Goal: Task Accomplishment & Management: Manage account settings

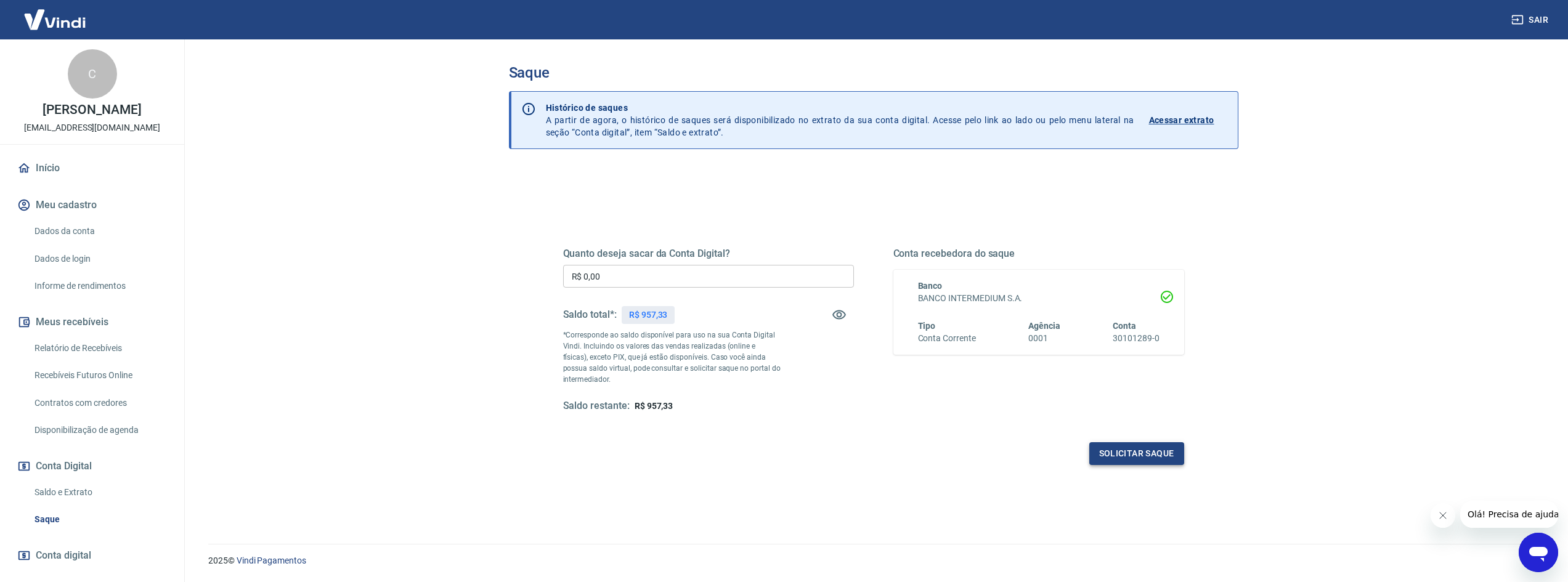
click at [1126, 451] on button "Solicitar saque" at bounding box center [1136, 454] width 95 height 23
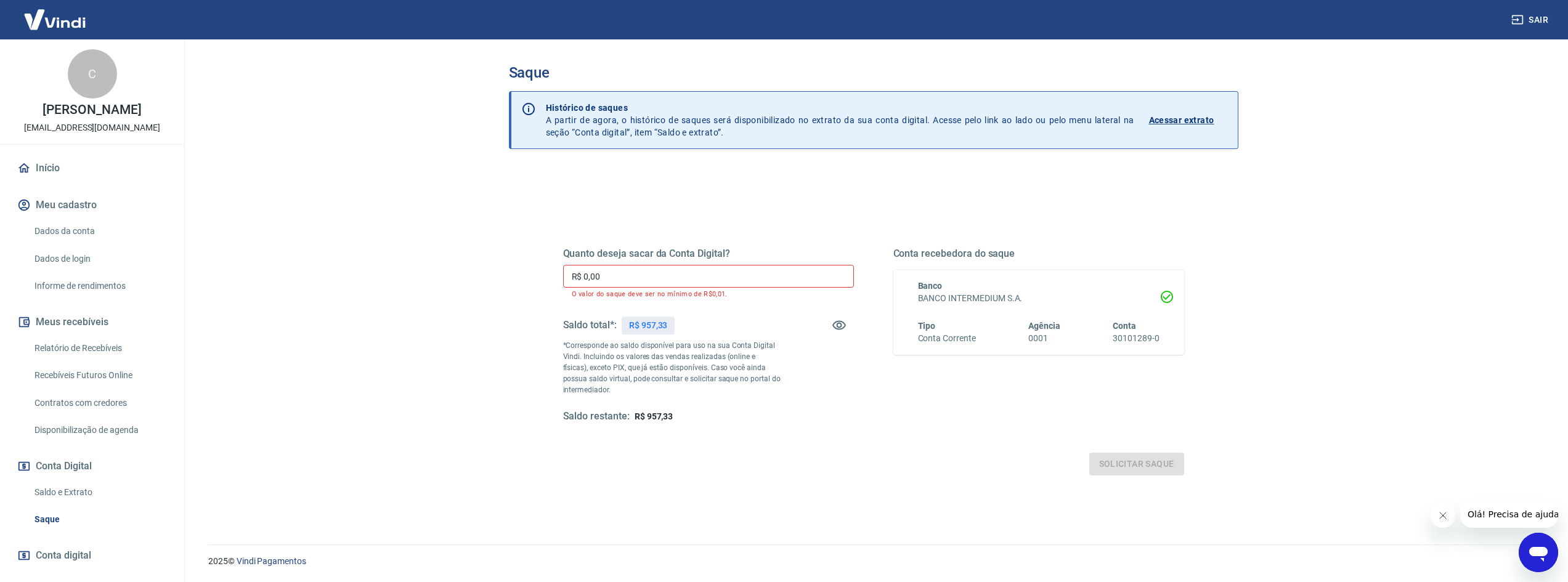
click at [649, 279] on input "R$ 0,00" at bounding box center [708, 276] width 291 height 23
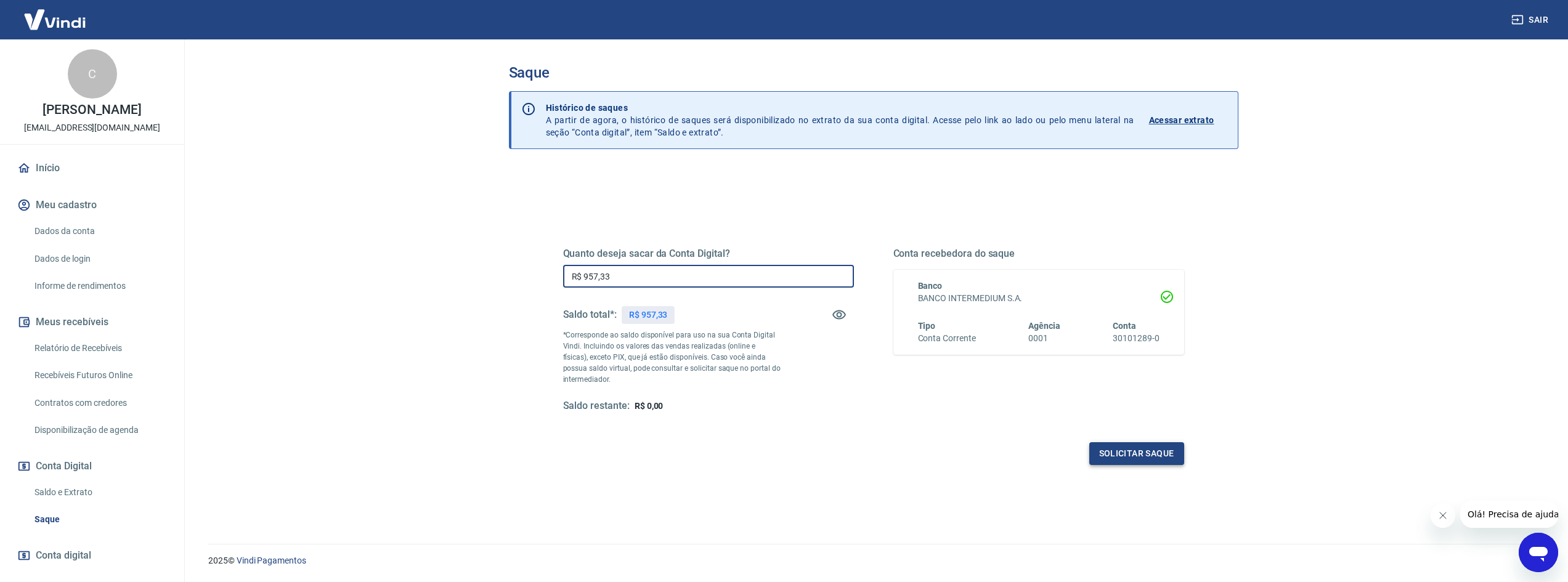
type input "R$ 957,33"
click at [1135, 457] on button "Solicitar saque" at bounding box center [1136, 454] width 95 height 23
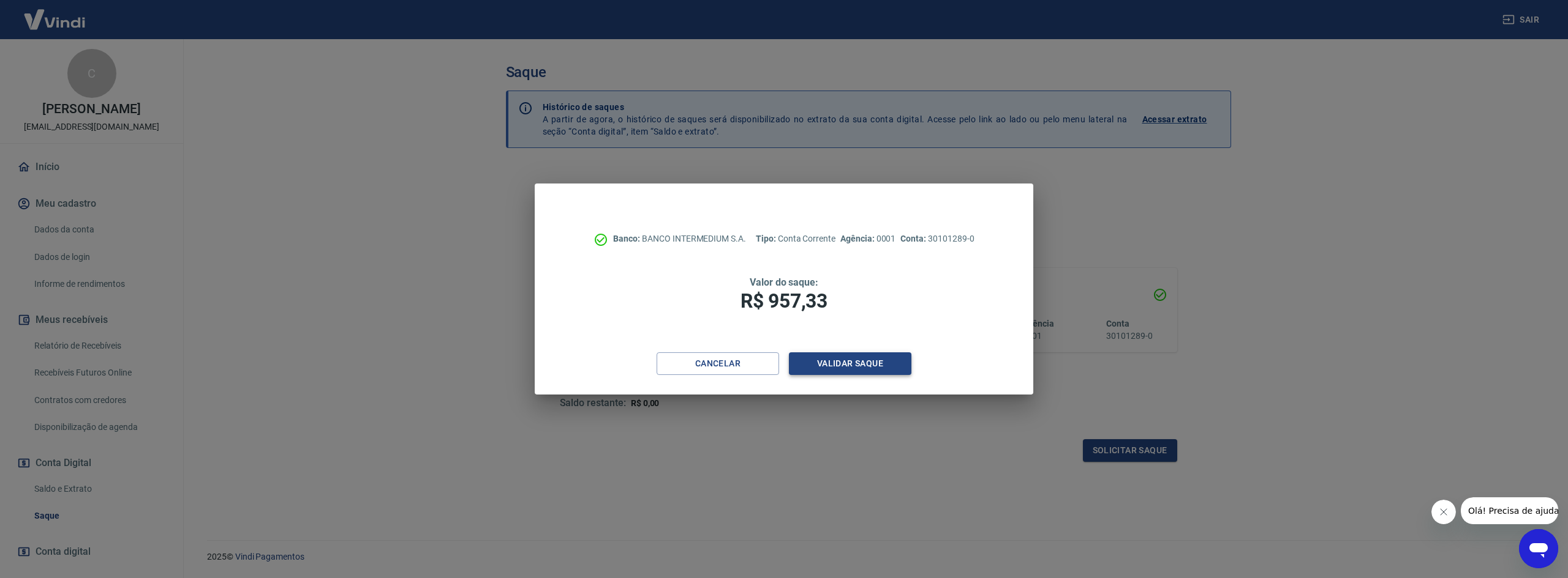
click at [877, 361] on button "Validar saque" at bounding box center [850, 364] width 122 height 22
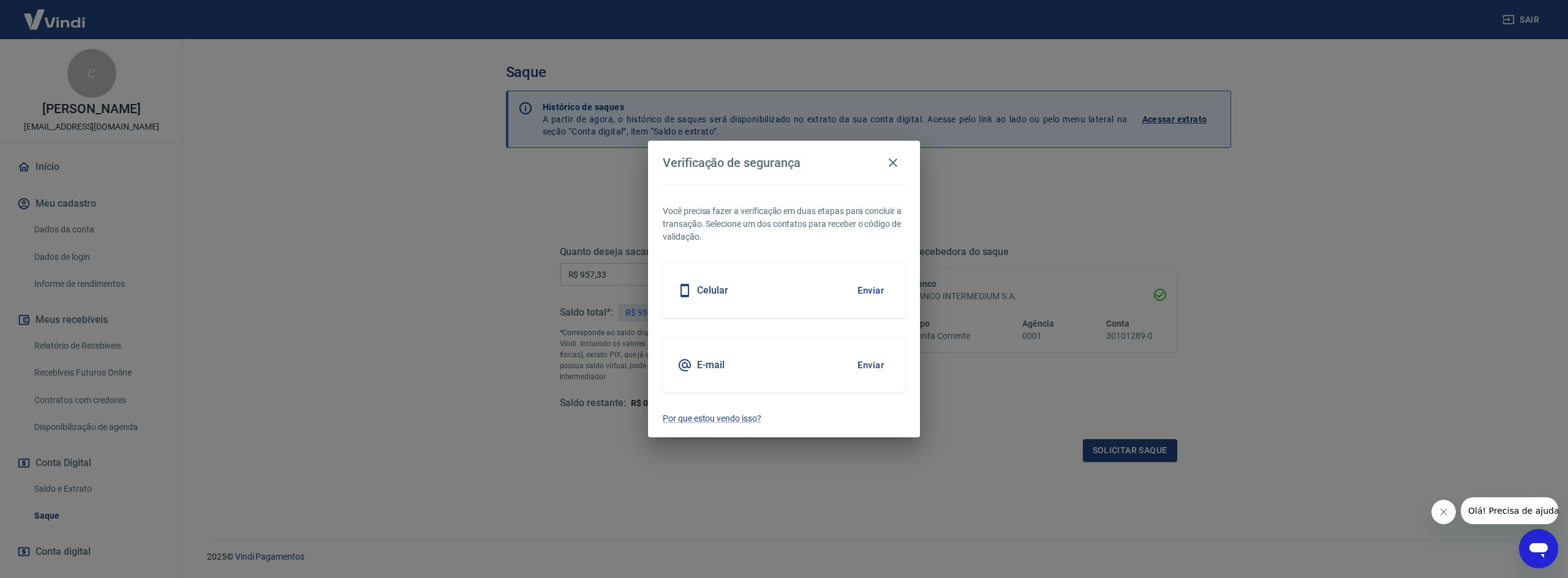
click at [865, 358] on button "Enviar" at bounding box center [870, 365] width 40 height 25
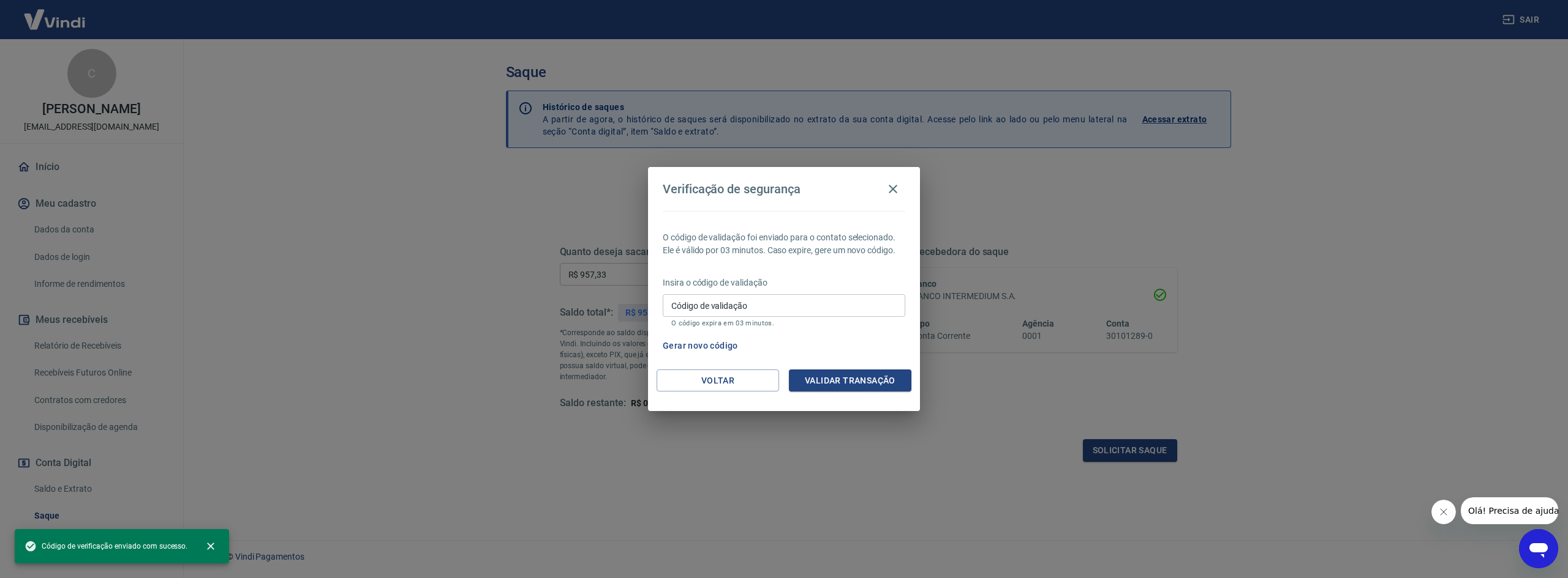
click at [737, 313] on input "Código de validação" at bounding box center [783, 306] width 242 height 22
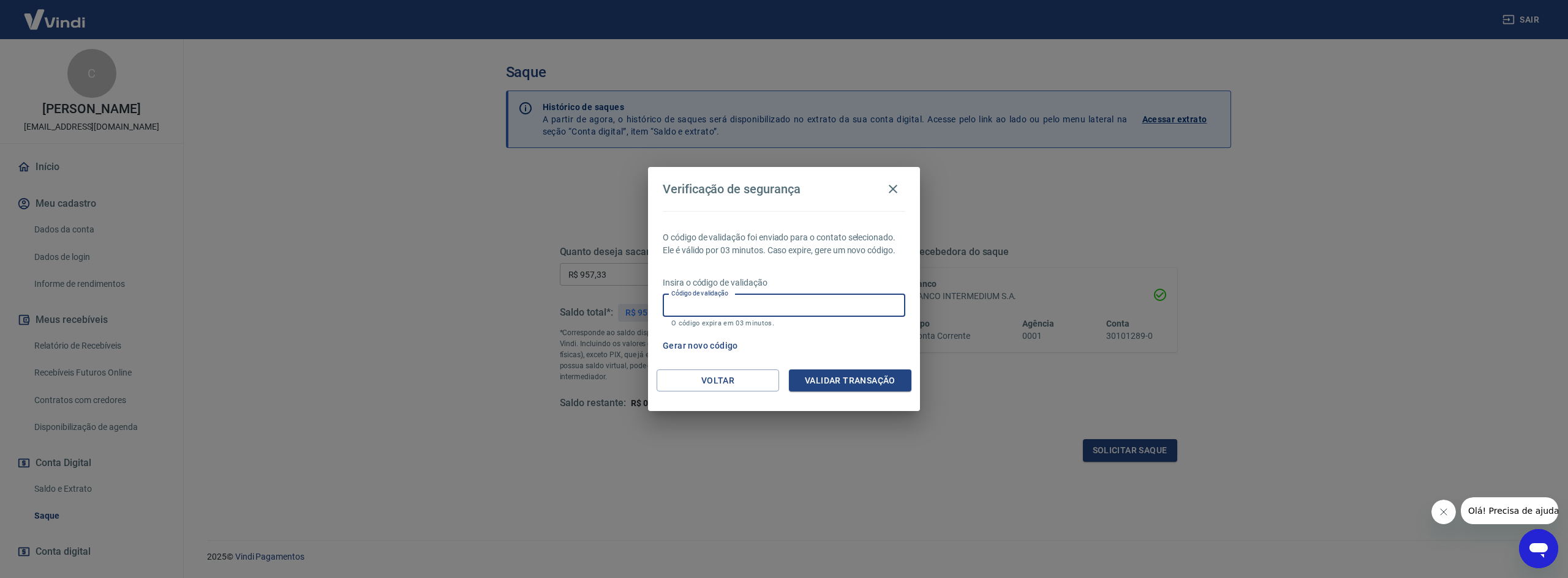
click at [683, 303] on input "Código de validação" at bounding box center [783, 306] width 242 height 22
type input "983285"
click at [827, 392] on div "Voltar Validar transação" at bounding box center [784, 391] width 272 height 42
click at [832, 385] on button "Validar transação" at bounding box center [850, 381] width 122 height 22
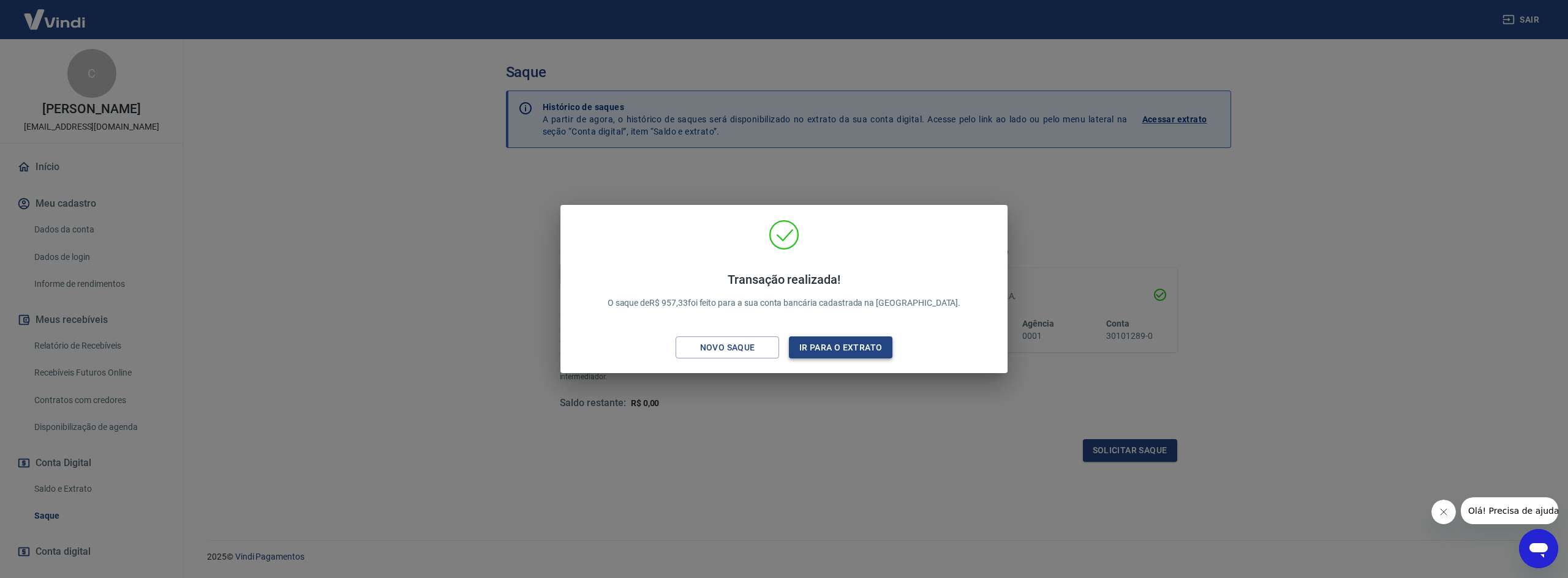
click at [852, 349] on button "Ir para o extrato" at bounding box center [841, 348] width 104 height 22
